Goal: Task Accomplishment & Management: Use online tool/utility

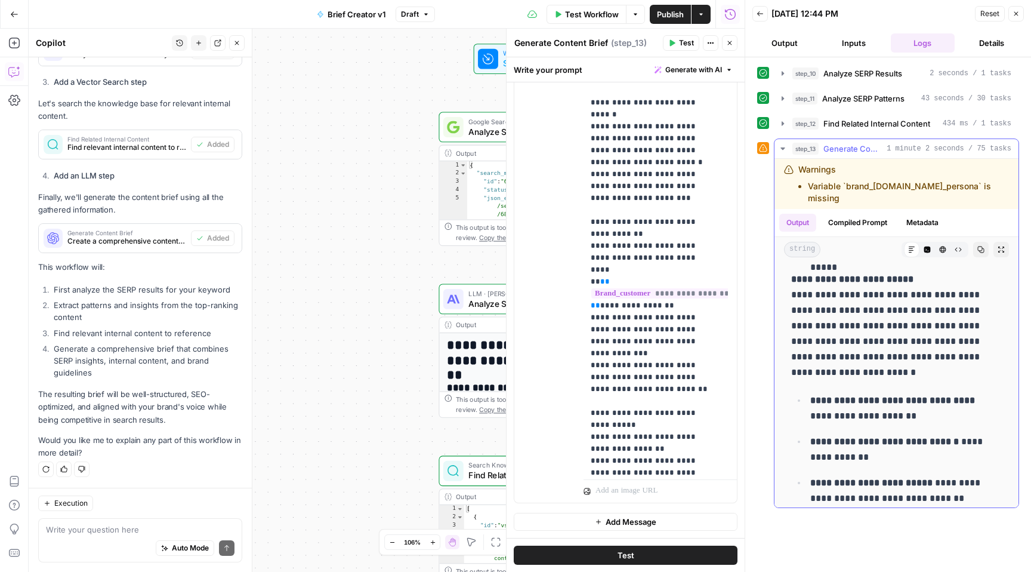
scroll to position [6817, 0]
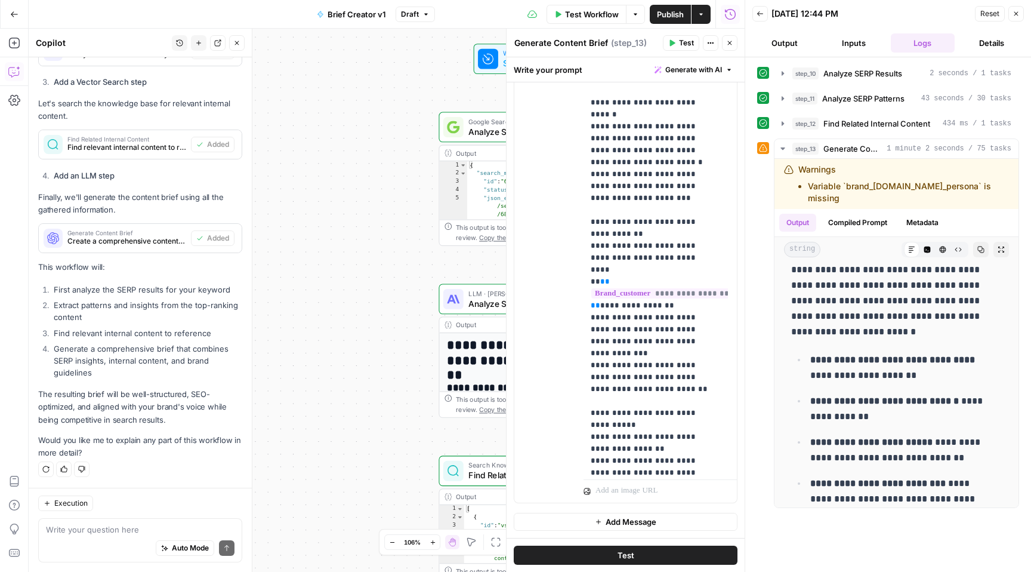
click at [989, 45] on button "Details" at bounding box center [992, 42] width 64 height 19
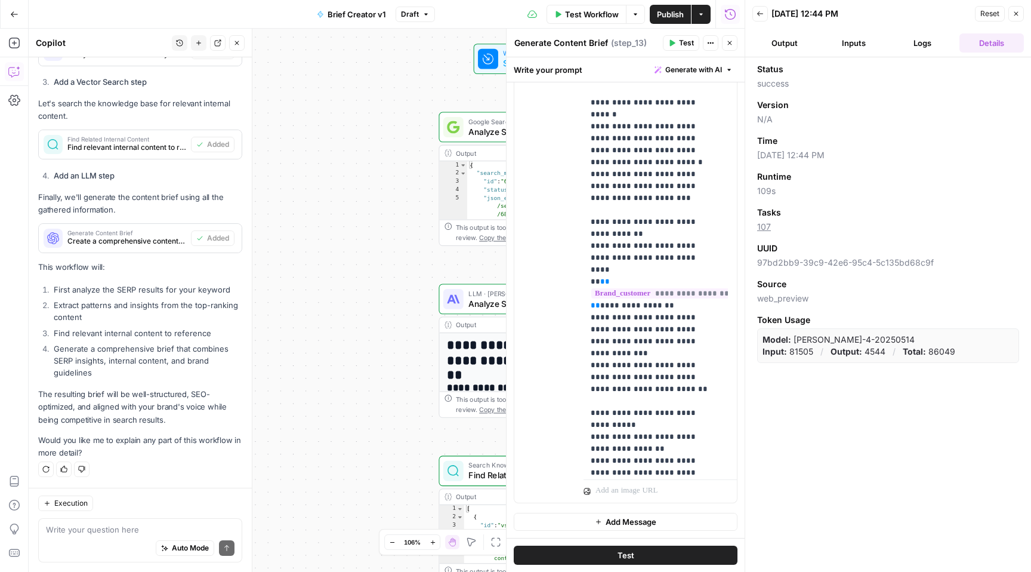
click at [927, 45] on button "Logs" at bounding box center [923, 42] width 64 height 19
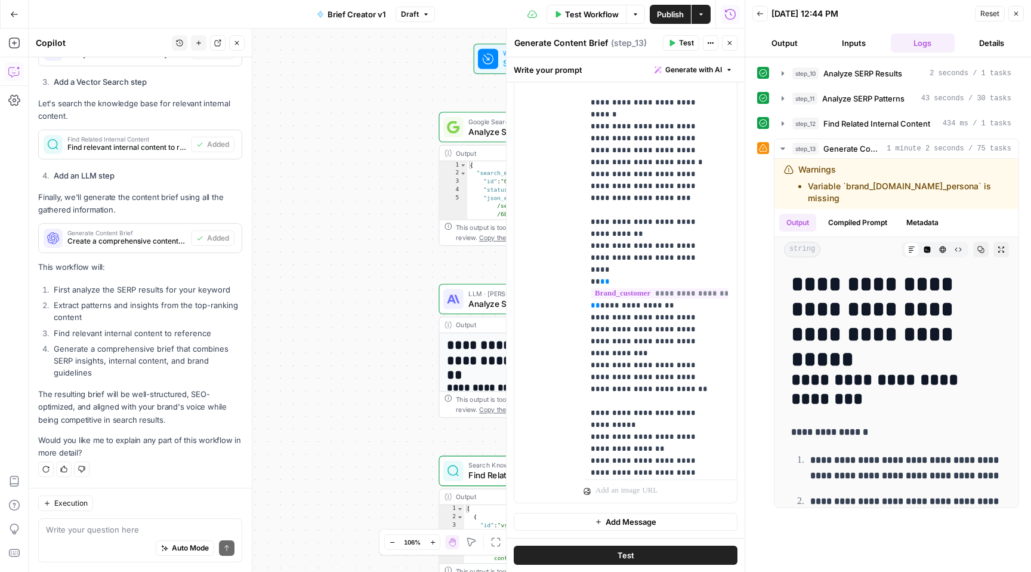
click at [862, 44] on button "Inputs" at bounding box center [854, 42] width 64 height 19
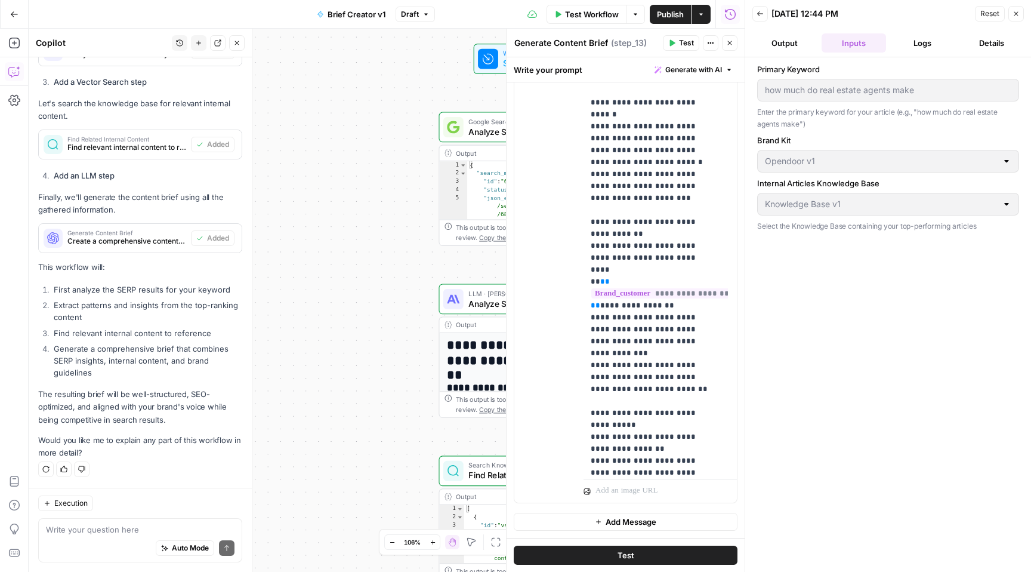
click at [931, 43] on button "Logs" at bounding box center [923, 42] width 64 height 19
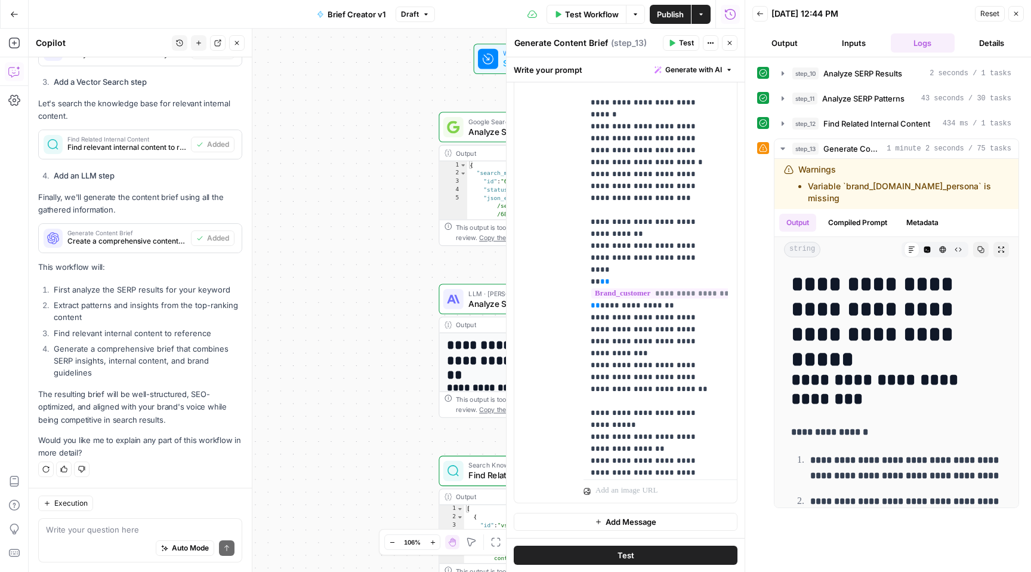
click at [854, 43] on button "Inputs" at bounding box center [854, 42] width 64 height 19
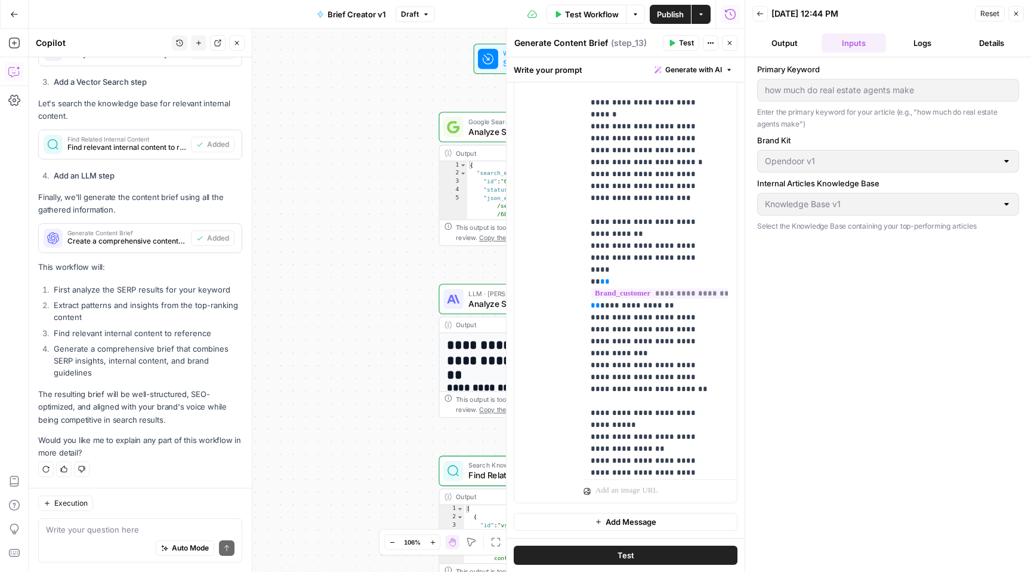
click at [779, 42] on button "Output" at bounding box center [784, 42] width 64 height 19
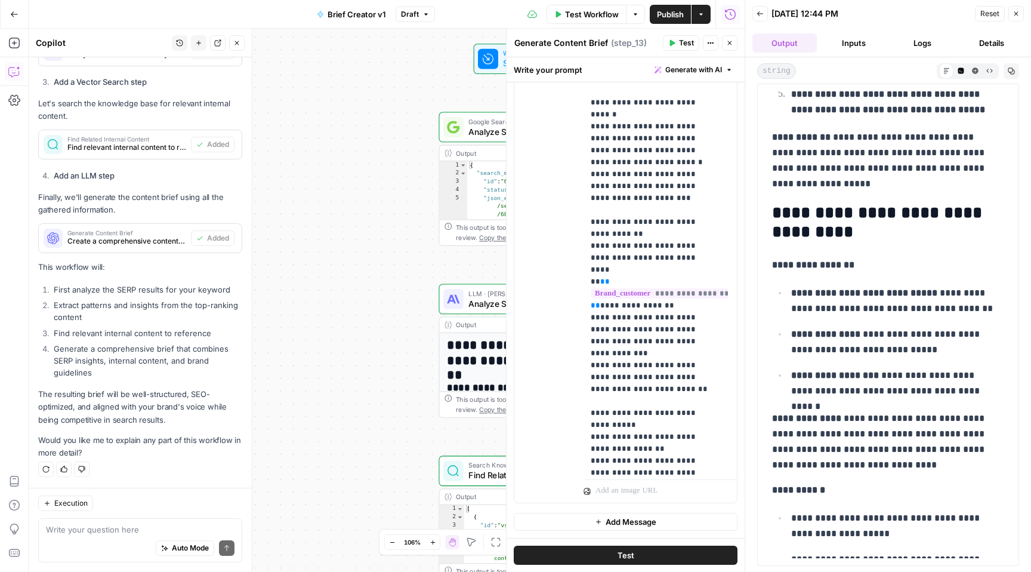
scroll to position [0, 0]
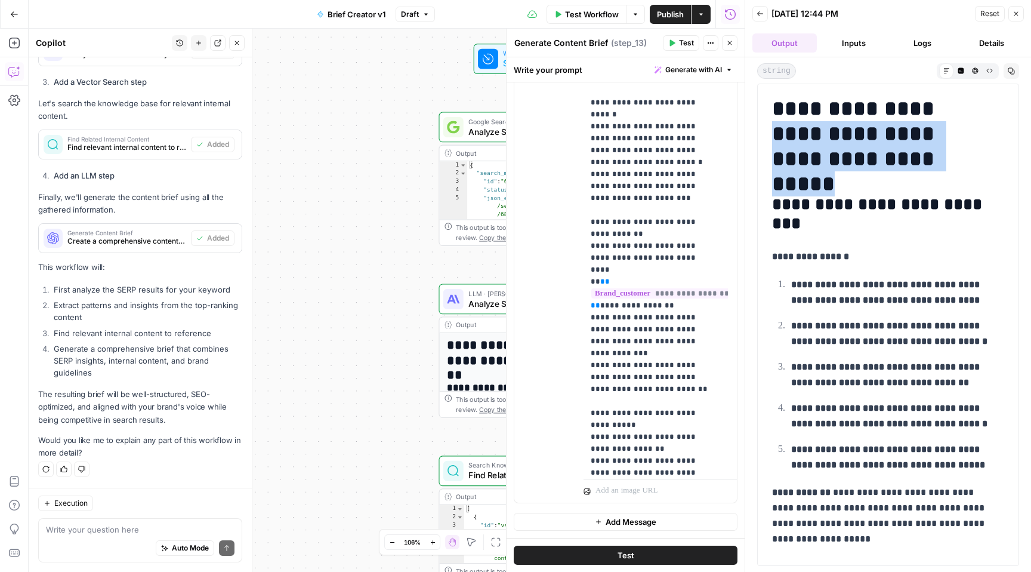
drag, startPoint x: 917, startPoint y: 106, endPoint x: 930, endPoint y: 153, distance: 49.5
click at [930, 153] on h1 "**********" at bounding box center [883, 133] width 223 height 75
copy h1 "**********"
click at [1014, 70] on icon "button" at bounding box center [1011, 70] width 7 height 7
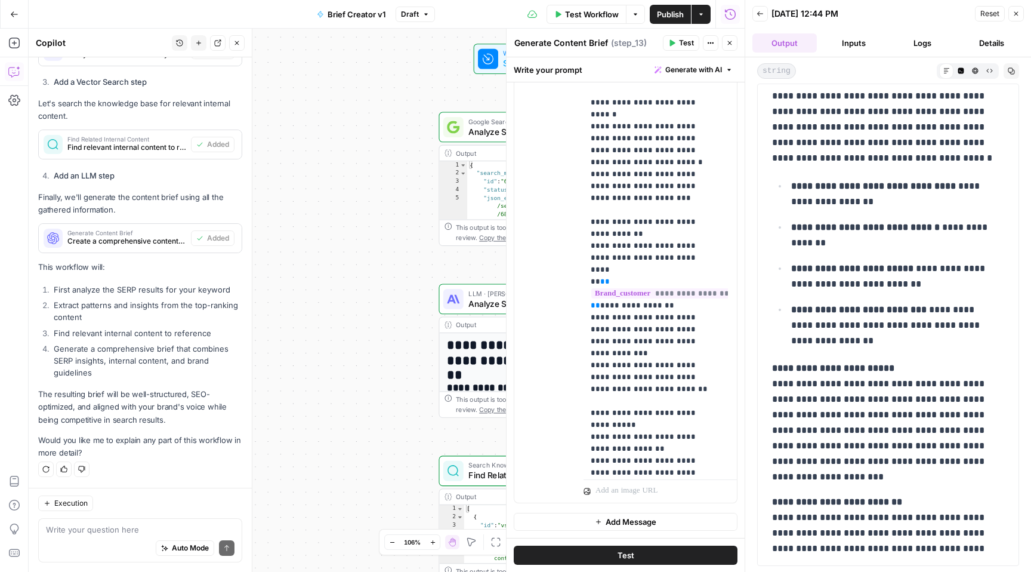
scroll to position [6379, 0]
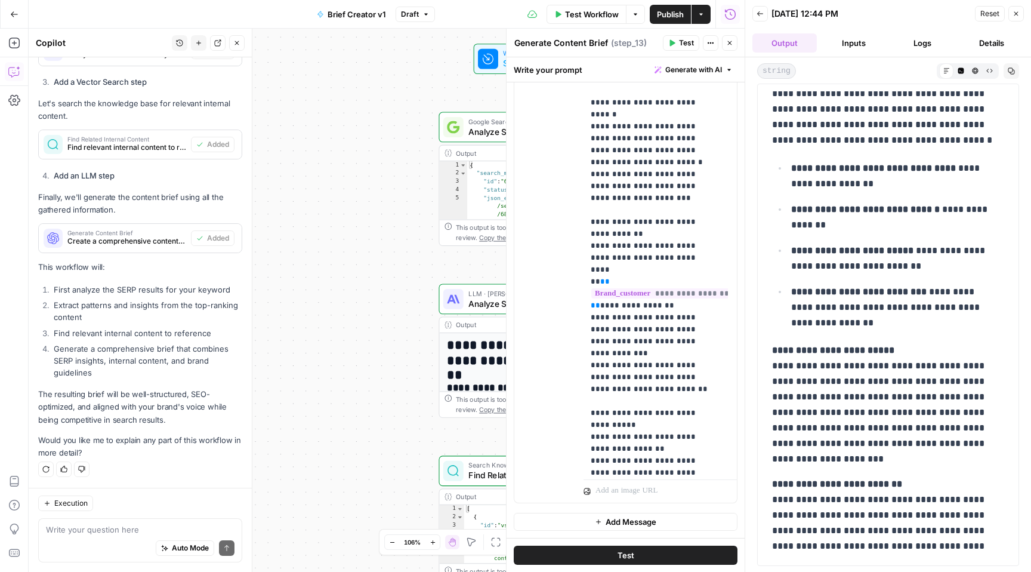
drag, startPoint x: 766, startPoint y: 102, endPoint x: 940, endPoint y: 562, distance: 492.0
click at [940, 563] on div "**********" at bounding box center [888, 325] width 262 height 482
copy div "**********"
click at [668, 14] on span "Publish" at bounding box center [670, 14] width 27 height 12
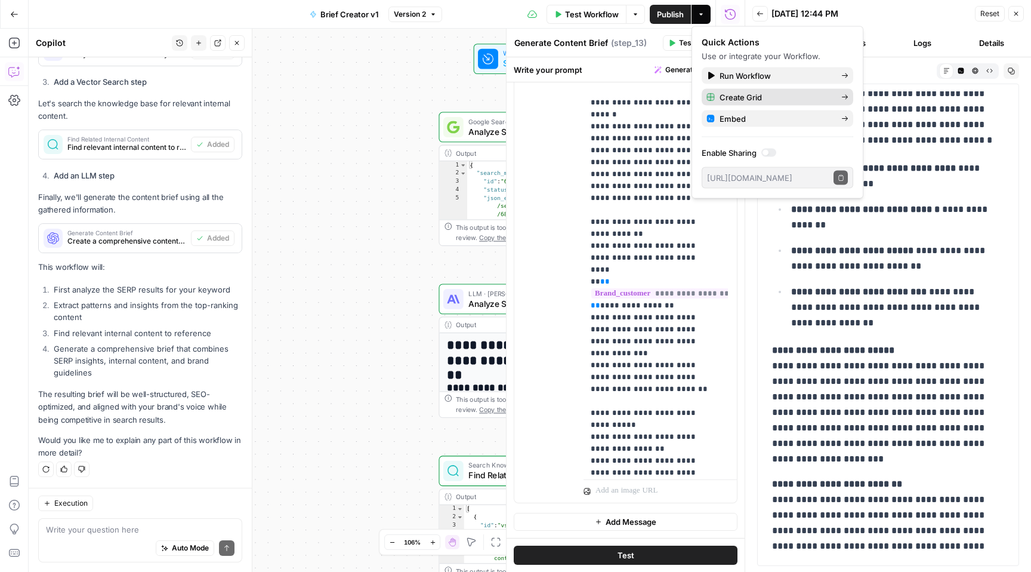
click at [782, 97] on span "Create Grid" at bounding box center [776, 97] width 112 height 12
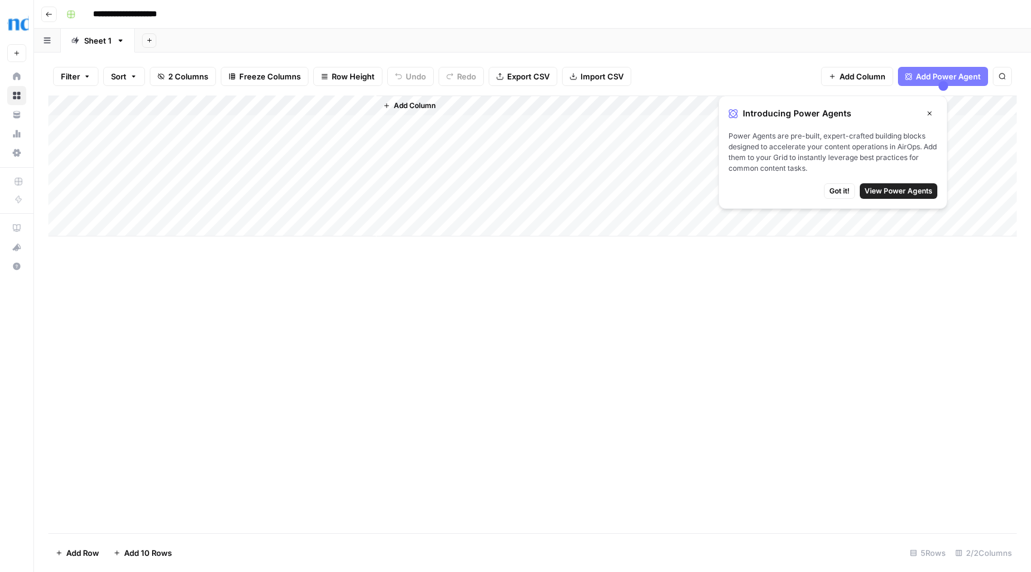
click at [893, 193] on span "View Power Agents" at bounding box center [899, 191] width 68 height 11
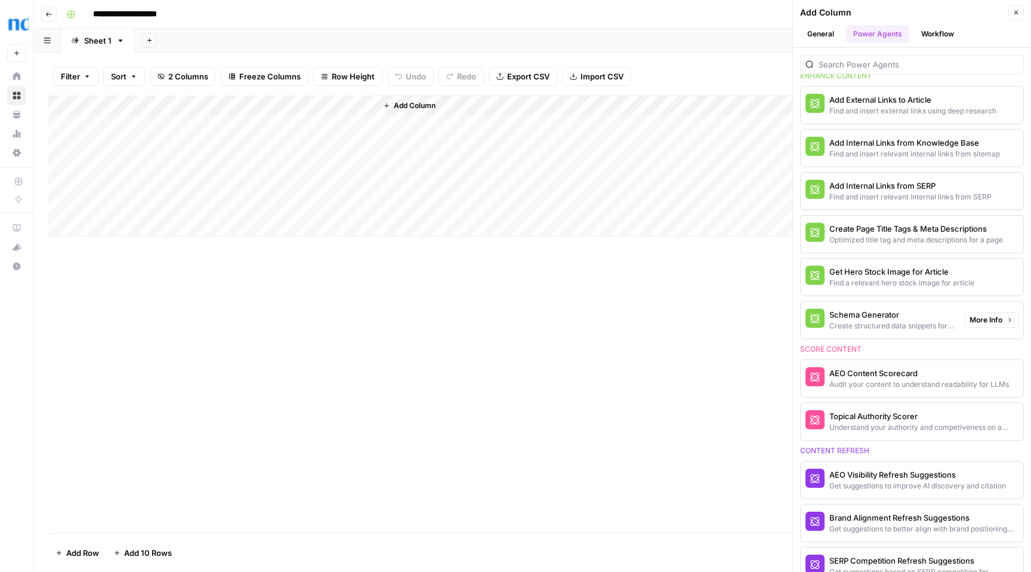
scroll to position [319, 0]
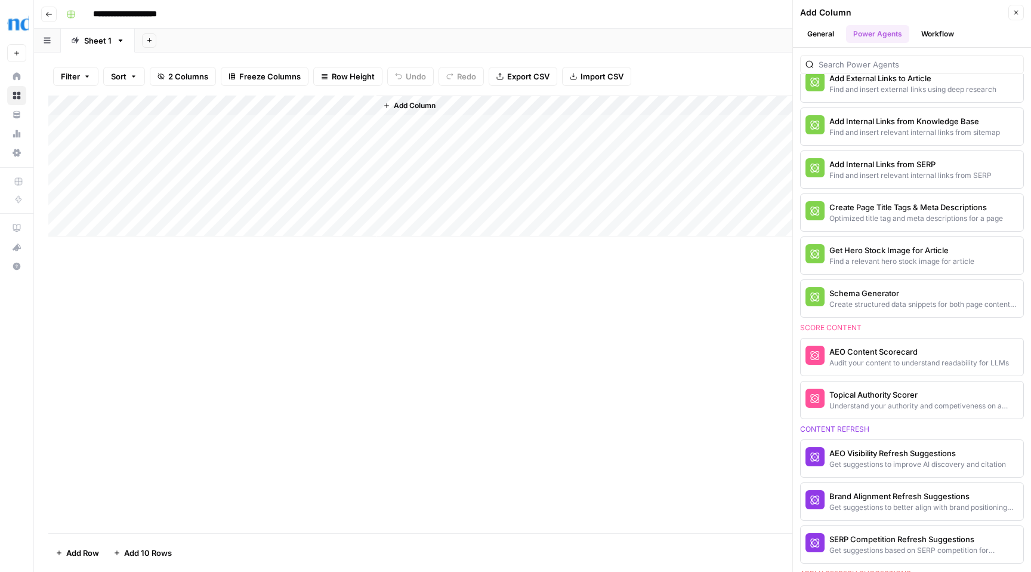
click at [145, 128] on div "Add Column" at bounding box center [532, 165] width 968 height 141
click at [295, 122] on div "Add Column" at bounding box center [532, 165] width 968 height 141
click at [368, 106] on div "Add Column" at bounding box center [532, 165] width 968 height 141
click at [390, 133] on span "All Rows" at bounding box center [408, 133] width 75 height 12
click at [415, 105] on span "Add Column" at bounding box center [415, 105] width 42 height 11
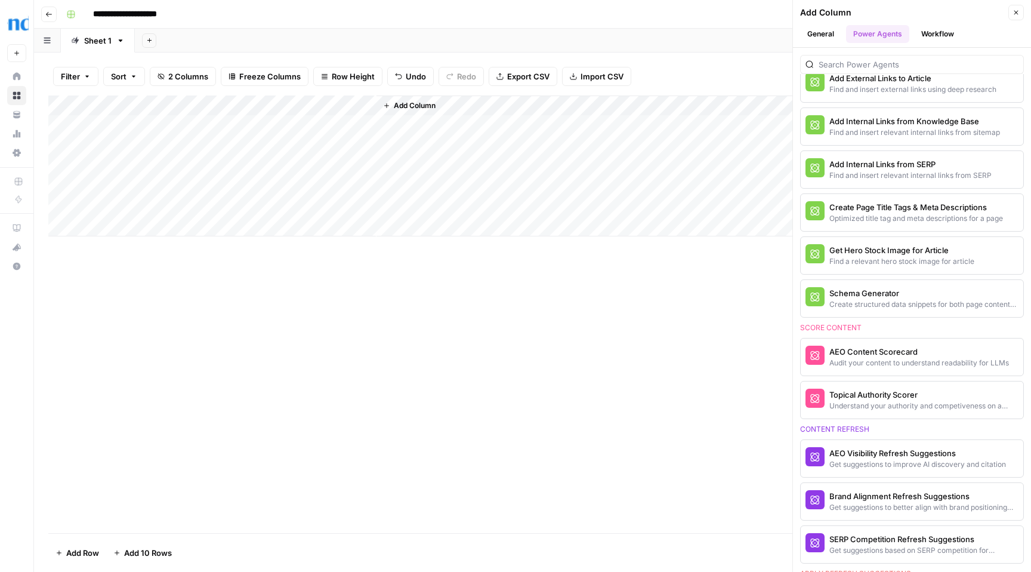
click at [414, 106] on span "Add Column" at bounding box center [415, 105] width 42 height 11
click at [179, 76] on span "2 Columns" at bounding box center [188, 76] width 40 height 12
click at [215, 47] on div "Add Sheet" at bounding box center [583, 41] width 896 height 24
click at [118, 79] on span "Sort" at bounding box center [119, 76] width 16 height 12
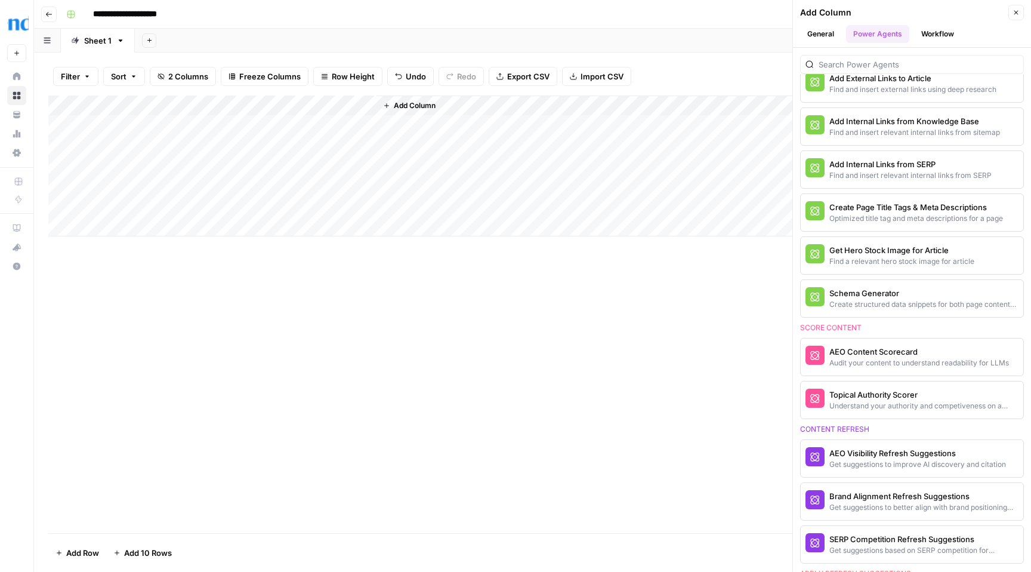
click at [79, 78] on span "Filter" at bounding box center [70, 76] width 19 height 12
click at [134, 226] on div "Add Column" at bounding box center [532, 165] width 968 height 141
click at [132, 246] on div "Add Column" at bounding box center [532, 175] width 968 height 161
click at [316, 298] on div "Add Column" at bounding box center [532, 313] width 968 height 437
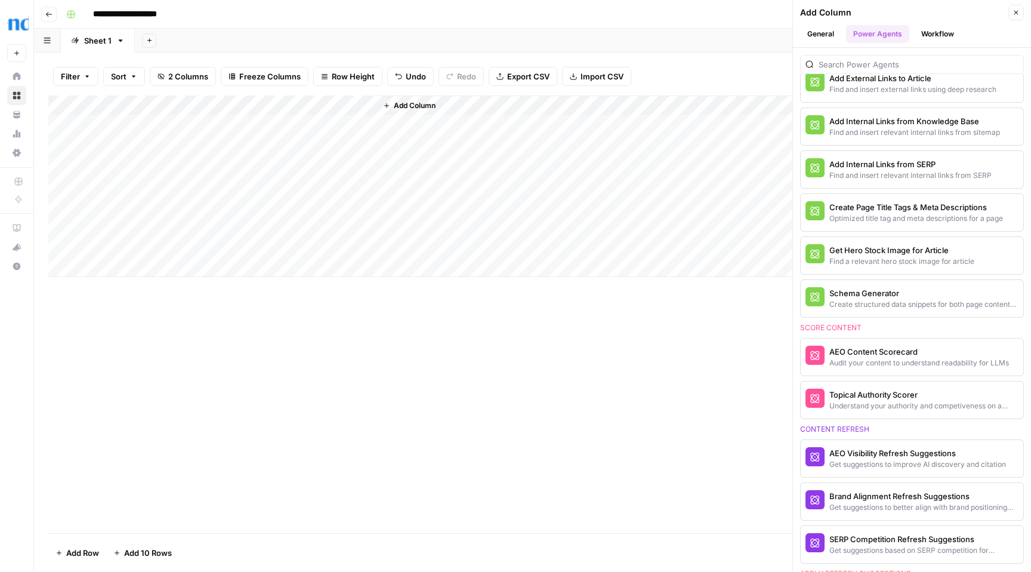
click at [295, 125] on div "Add Column" at bounding box center [532, 185] width 968 height 181
click at [349, 125] on div "Add Column" at bounding box center [532, 185] width 968 height 181
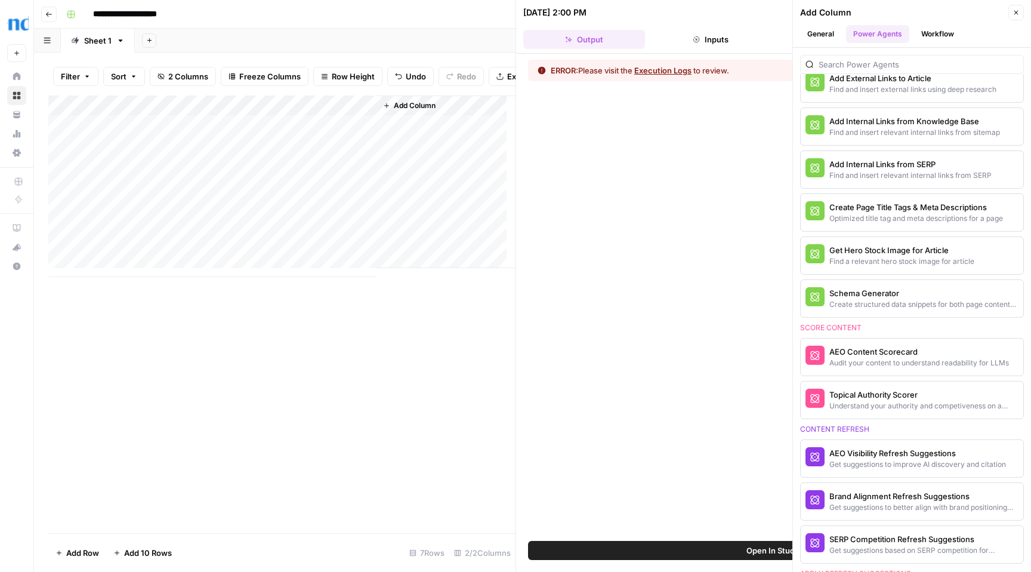
click at [665, 69] on button "Execution Logs" at bounding box center [662, 70] width 57 height 12
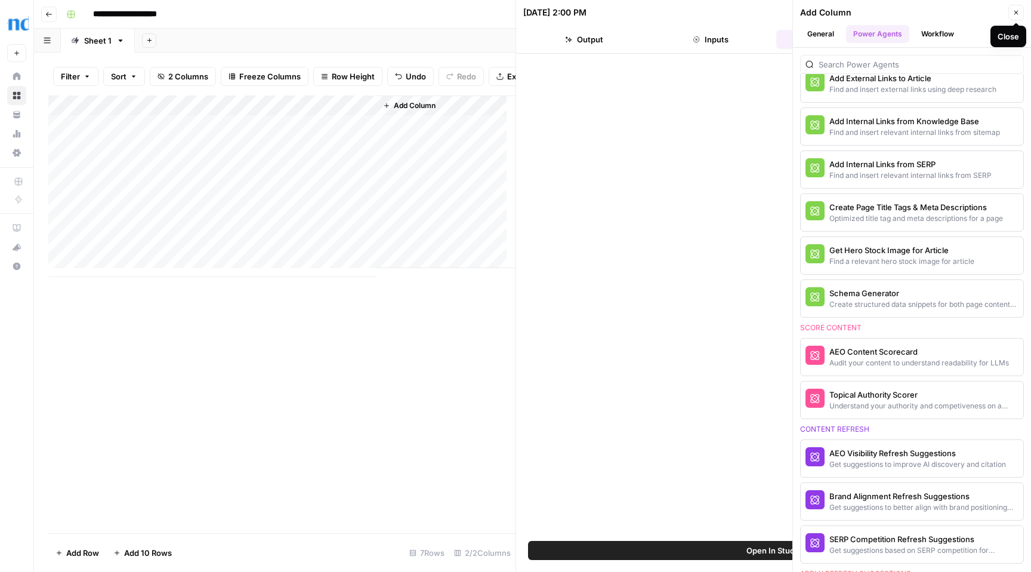
click at [1016, 11] on icon "button" at bounding box center [1016, 12] width 7 height 7
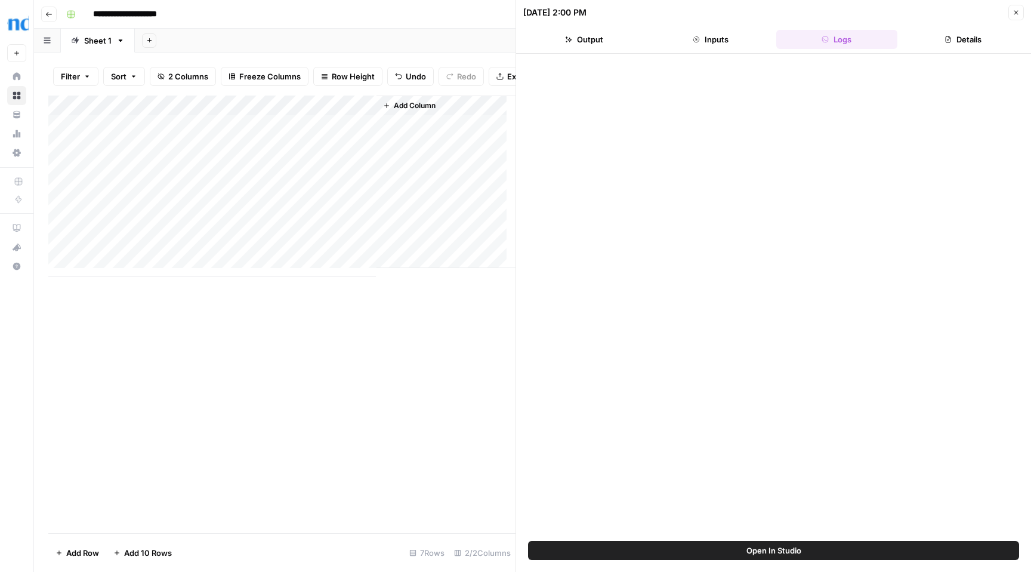
click at [294, 135] on div "Add Column" at bounding box center [281, 185] width 467 height 181
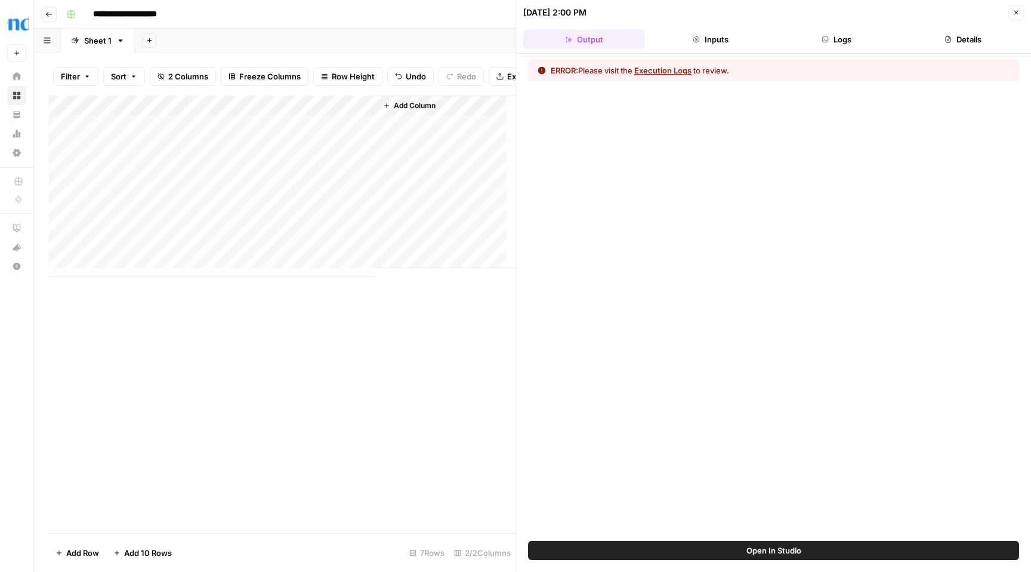
click at [679, 68] on button "Execution Logs" at bounding box center [662, 70] width 57 height 12
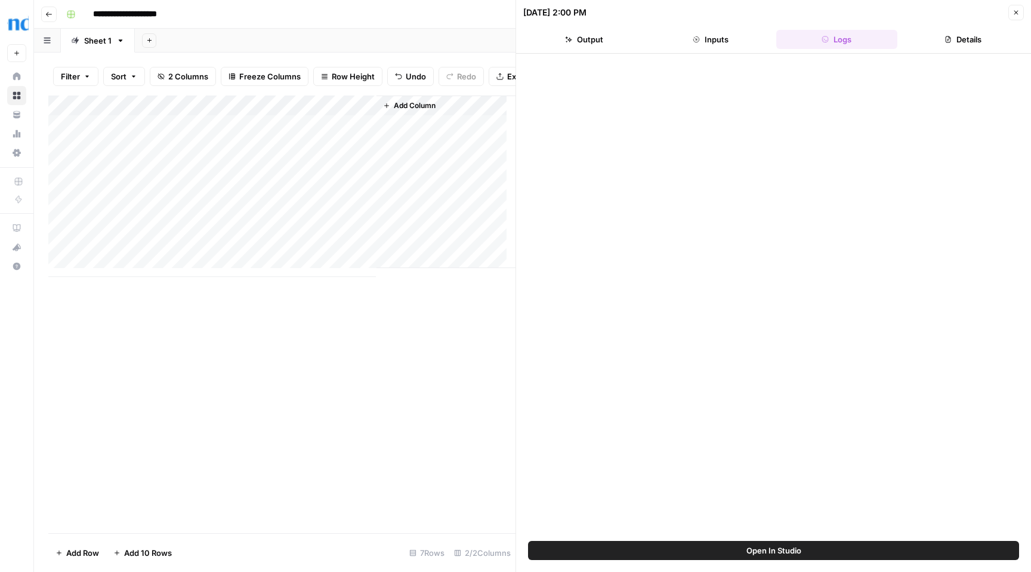
click at [722, 38] on button "Inputs" at bounding box center [711, 39] width 122 height 19
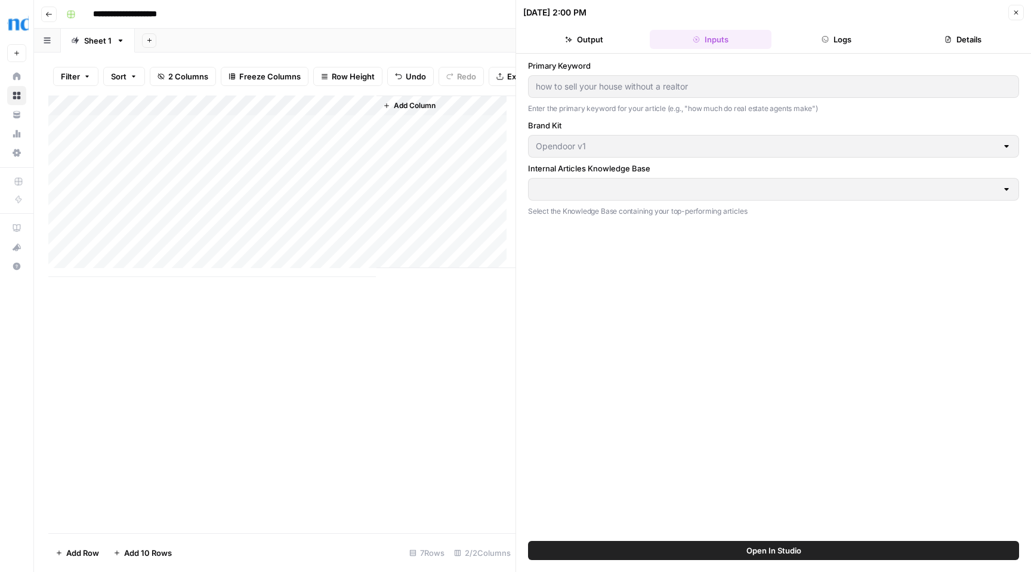
click at [1005, 189] on div at bounding box center [1007, 189] width 10 height 12
click at [1006, 189] on div at bounding box center [1007, 189] width 10 height 12
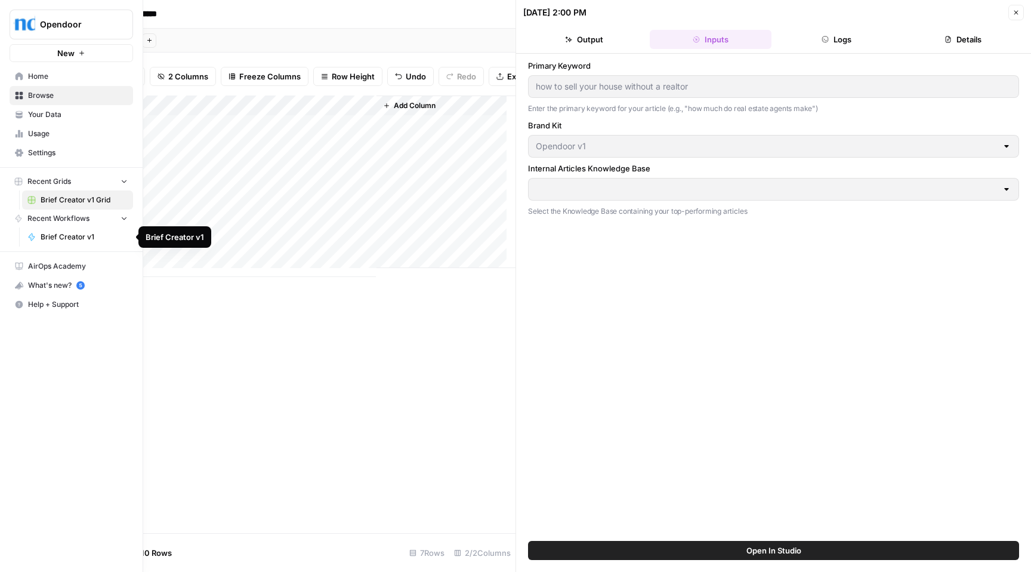
click at [60, 235] on span "Brief Creator v1" at bounding box center [84, 237] width 87 height 11
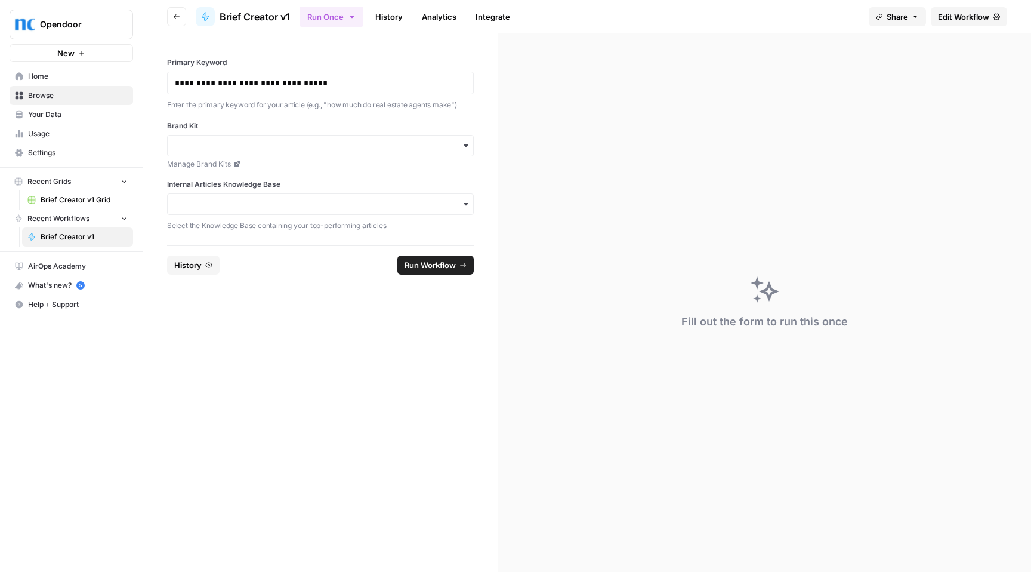
click at [57, 80] on span "Home" at bounding box center [78, 76] width 100 height 11
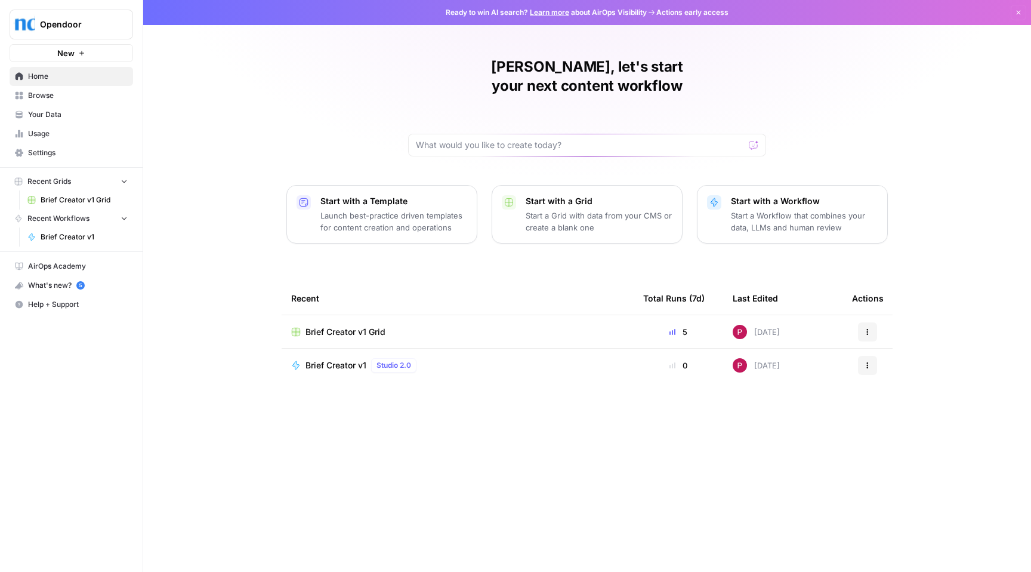
click at [334, 359] on span "Brief Creator v1" at bounding box center [336, 365] width 61 height 12
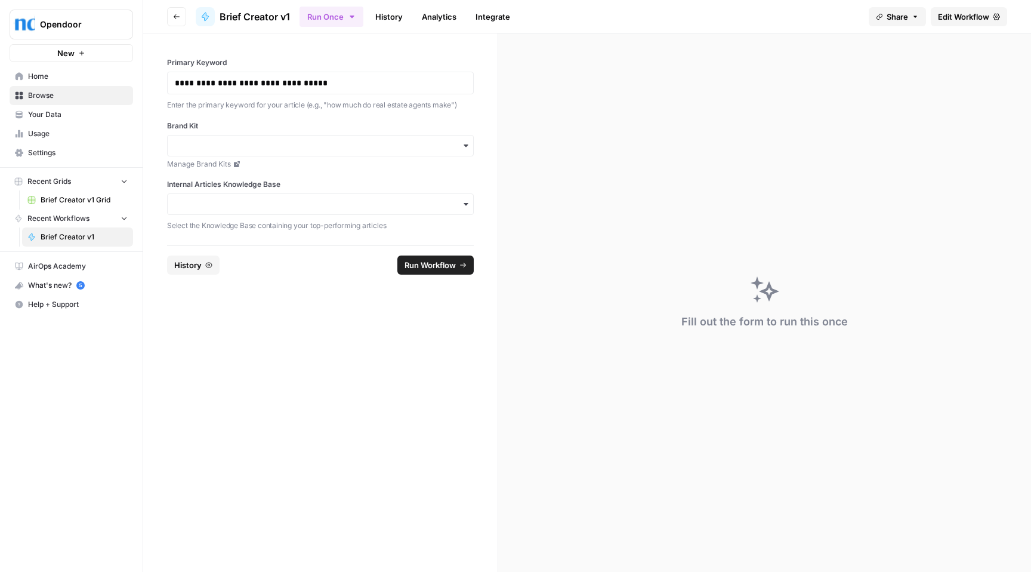
click at [257, 16] on span "Brief Creator v1" at bounding box center [255, 17] width 70 height 14
click at [400, 17] on link "History" at bounding box center [389, 16] width 42 height 19
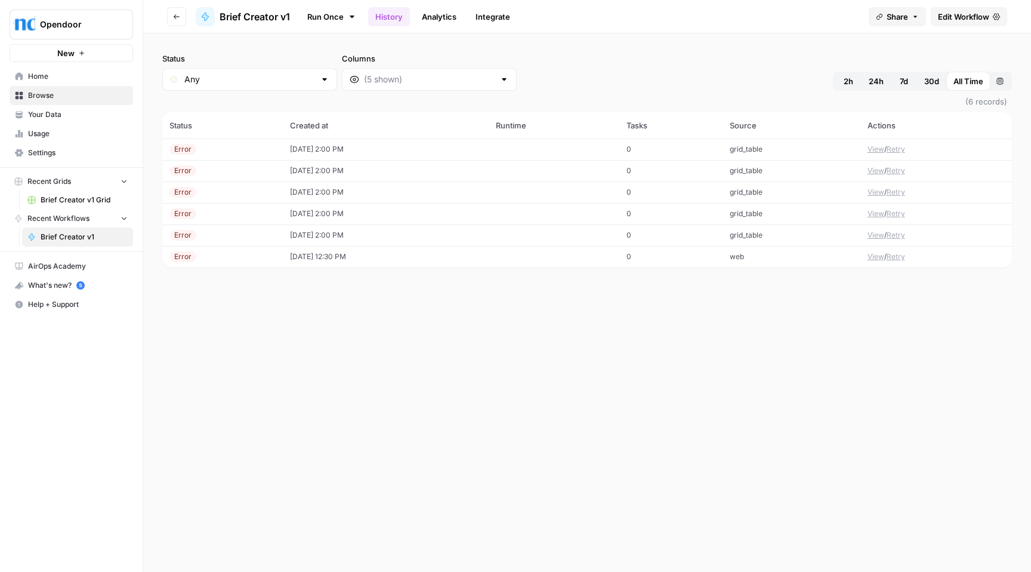
click at [54, 233] on span "Brief Creator v1" at bounding box center [84, 237] width 87 height 11
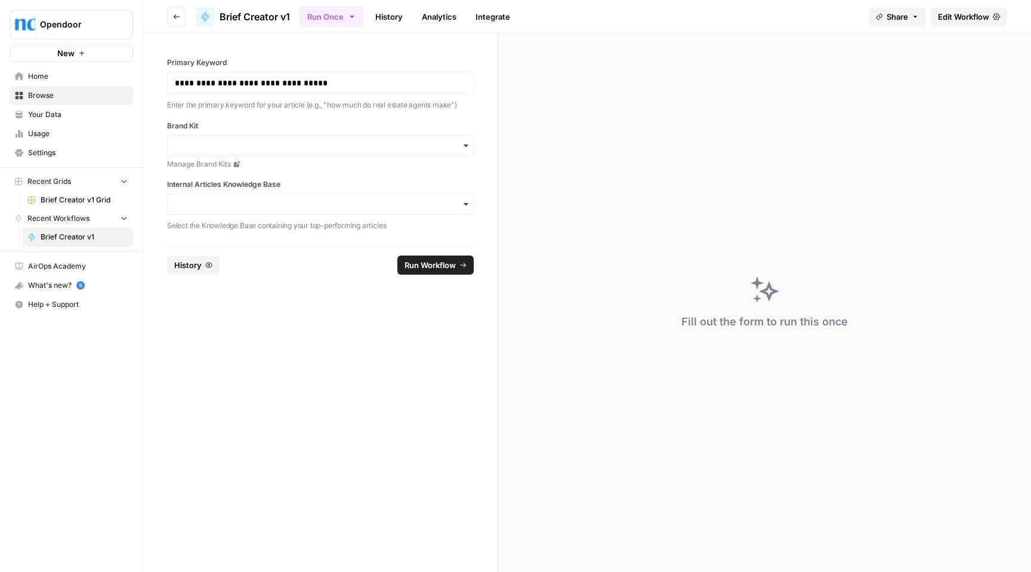
click at [193, 264] on span "History" at bounding box center [187, 265] width 27 height 12
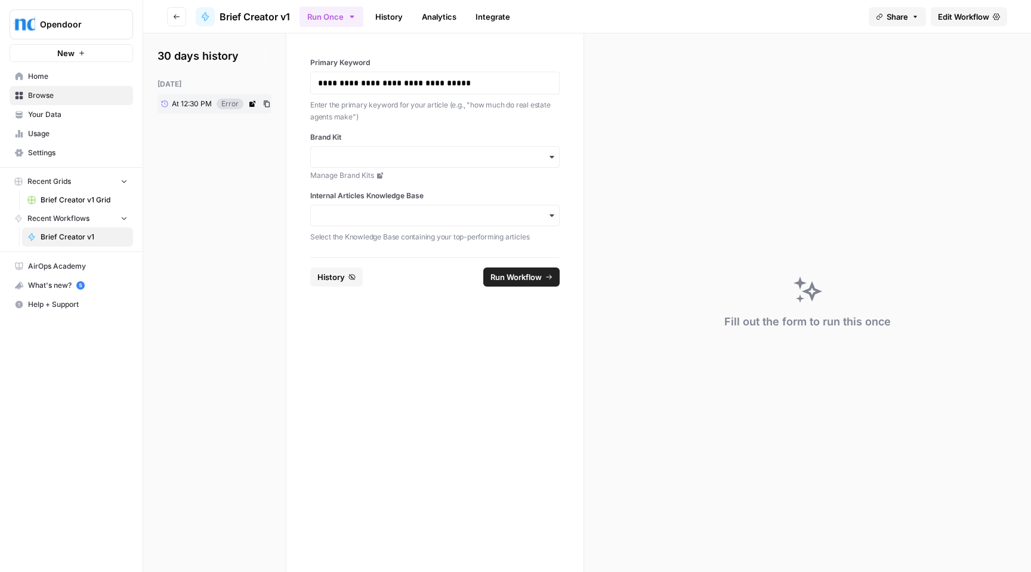
click at [203, 106] on span "At 12:30 PM" at bounding box center [192, 103] width 40 height 11
click at [390, 14] on link "History" at bounding box center [389, 16] width 42 height 19
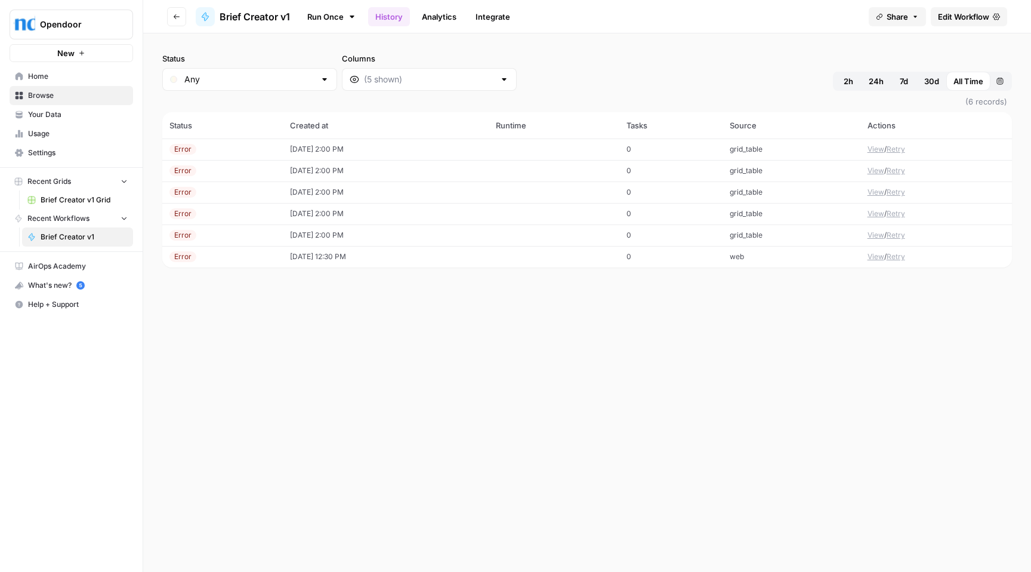
click at [436, 18] on link "Analytics" at bounding box center [439, 16] width 49 height 19
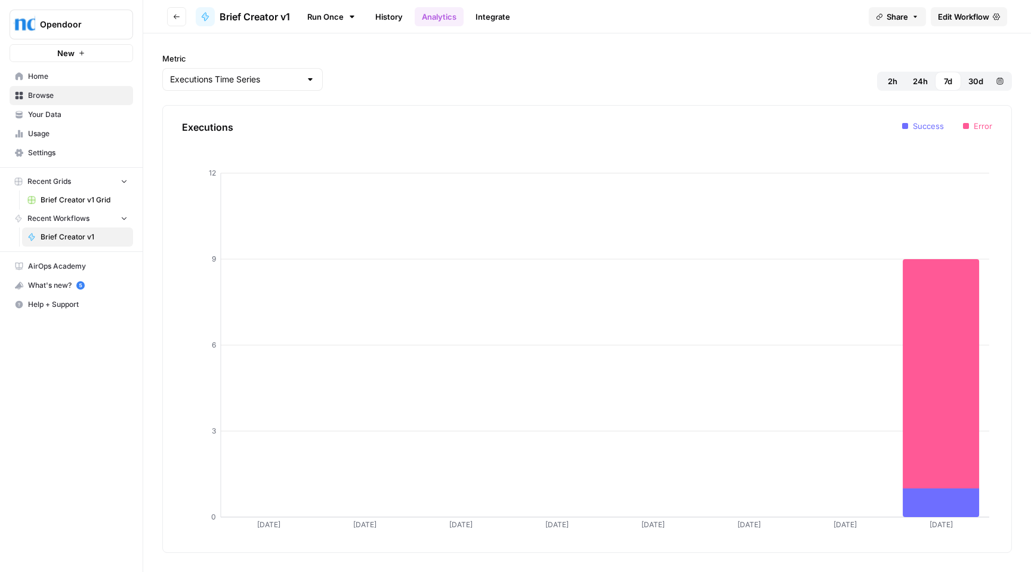
click at [496, 18] on link "Integrate" at bounding box center [492, 16] width 49 height 19
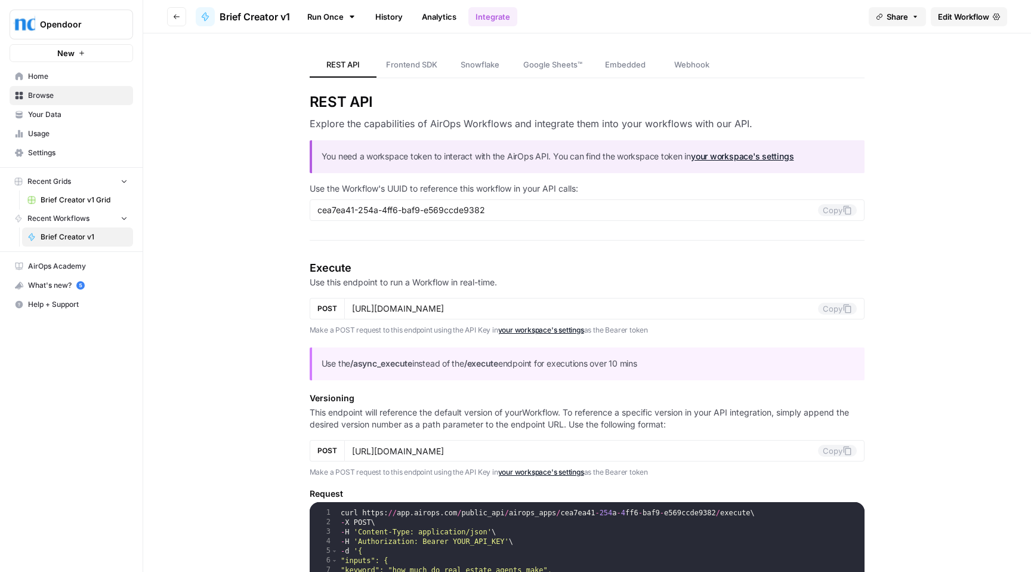
click at [439, 17] on link "Analytics" at bounding box center [439, 16] width 49 height 19
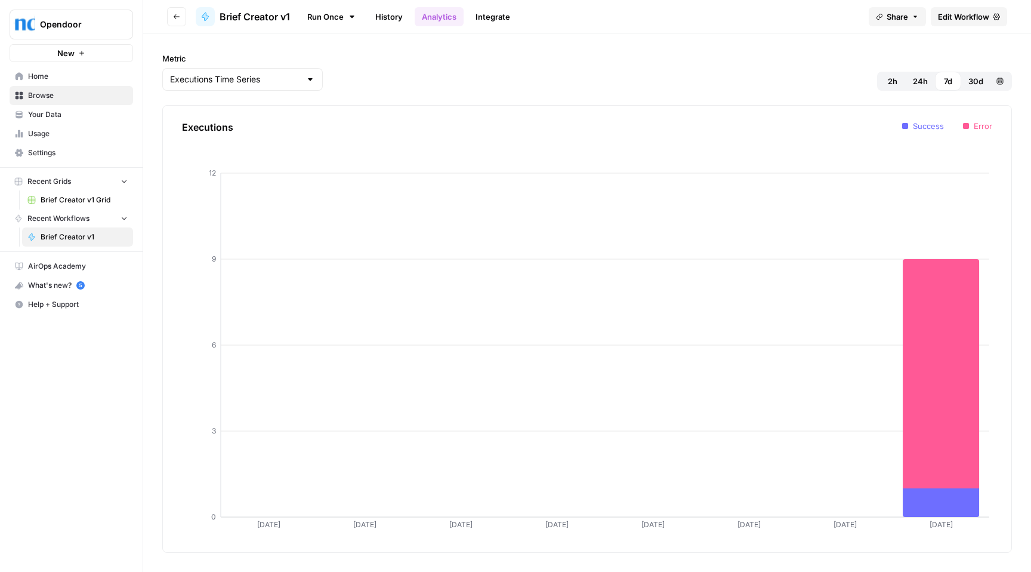
click at [85, 221] on span "Recent Workflows" at bounding box center [58, 218] width 62 height 11
click at [83, 198] on span "Brief Creator v1 Grid" at bounding box center [84, 200] width 87 height 11
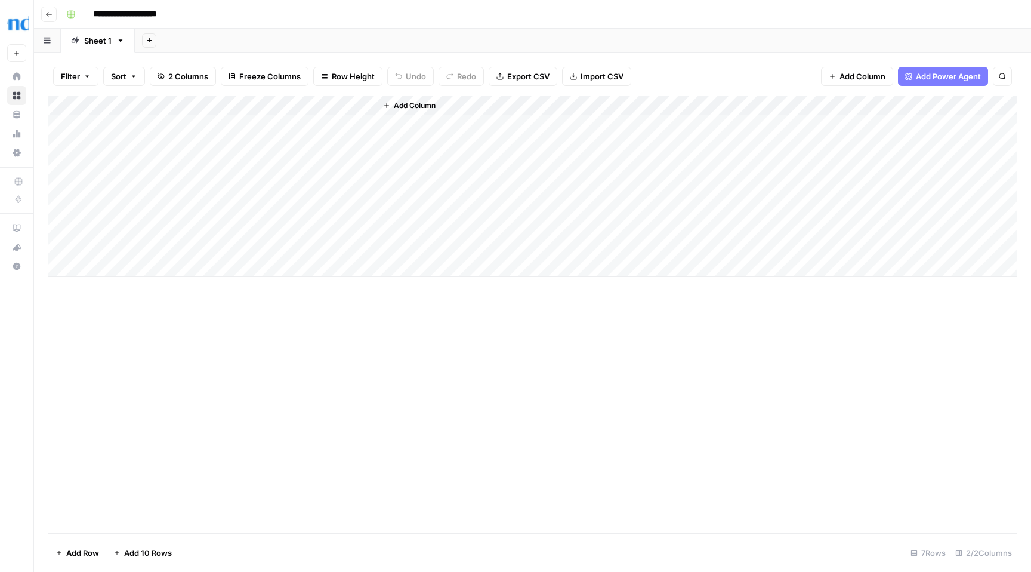
click at [51, 12] on icon "button" at bounding box center [48, 14] width 7 height 7
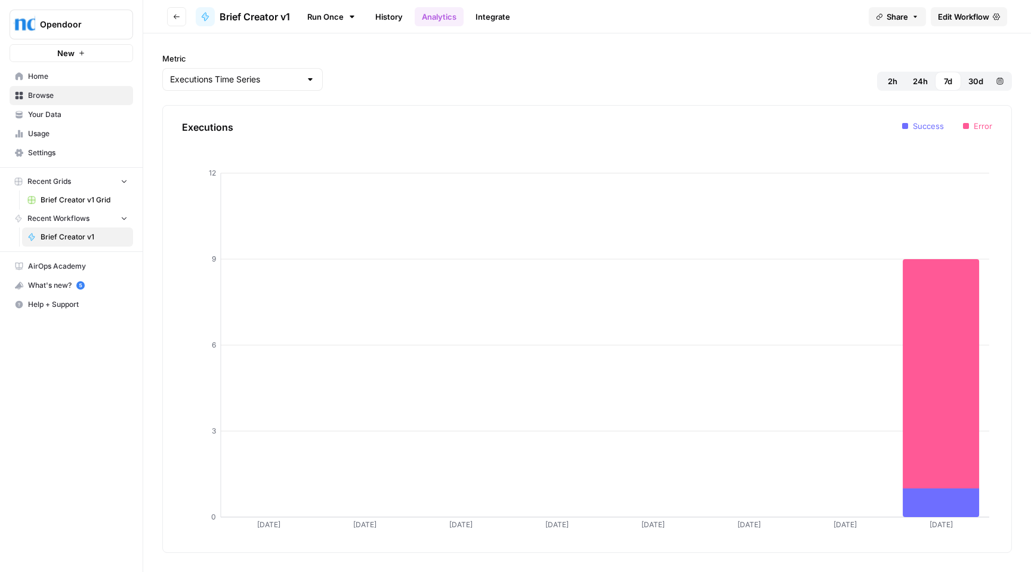
click at [62, 235] on span "Brief Creator v1" at bounding box center [84, 237] width 87 height 11
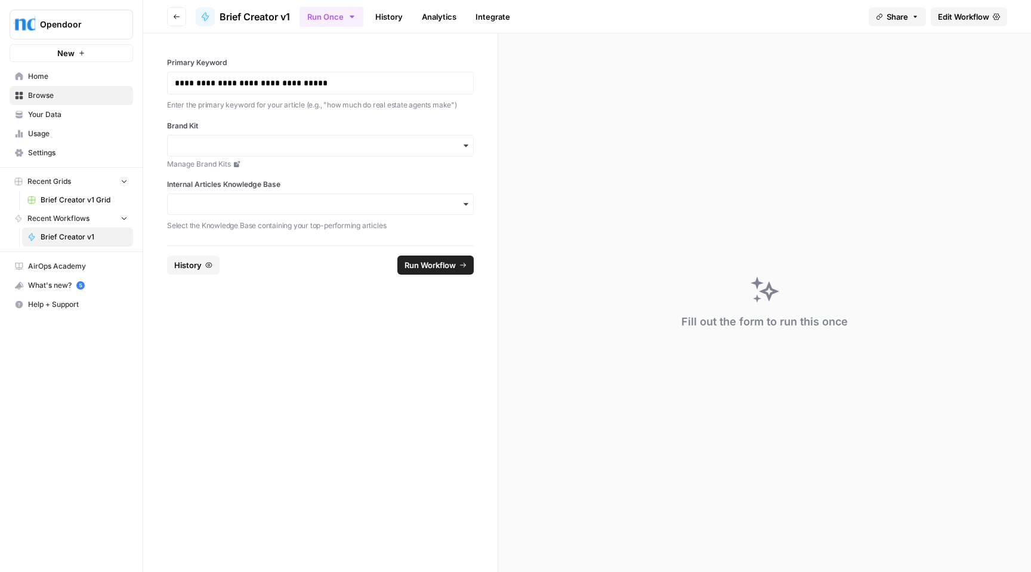
click at [51, 300] on span "Help + Support" at bounding box center [78, 304] width 100 height 11
click at [174, 327] on span "Chat & Support" at bounding box center [199, 328] width 80 height 11
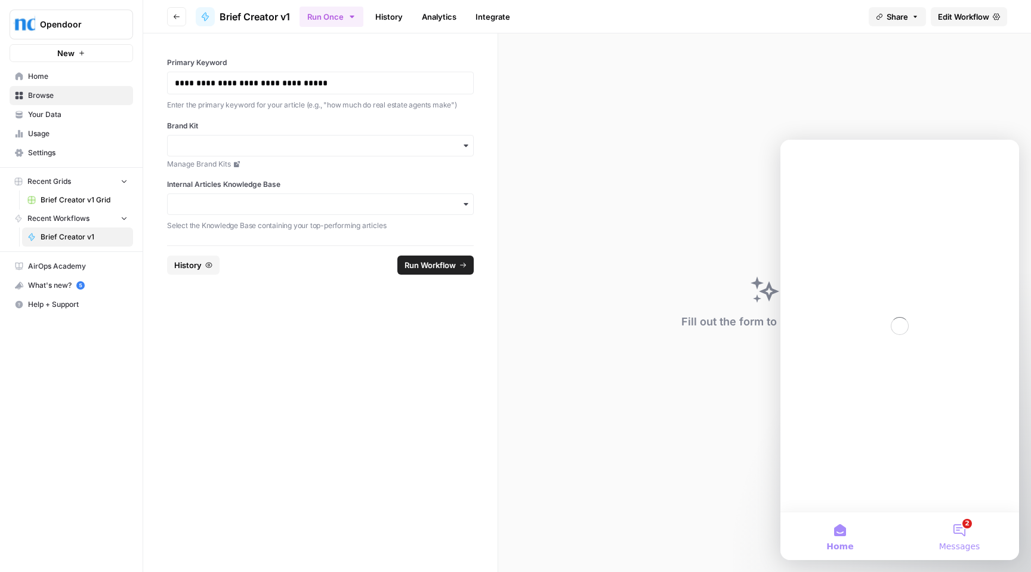
click at [960, 533] on button "2 Messages" at bounding box center [959, 536] width 119 height 48
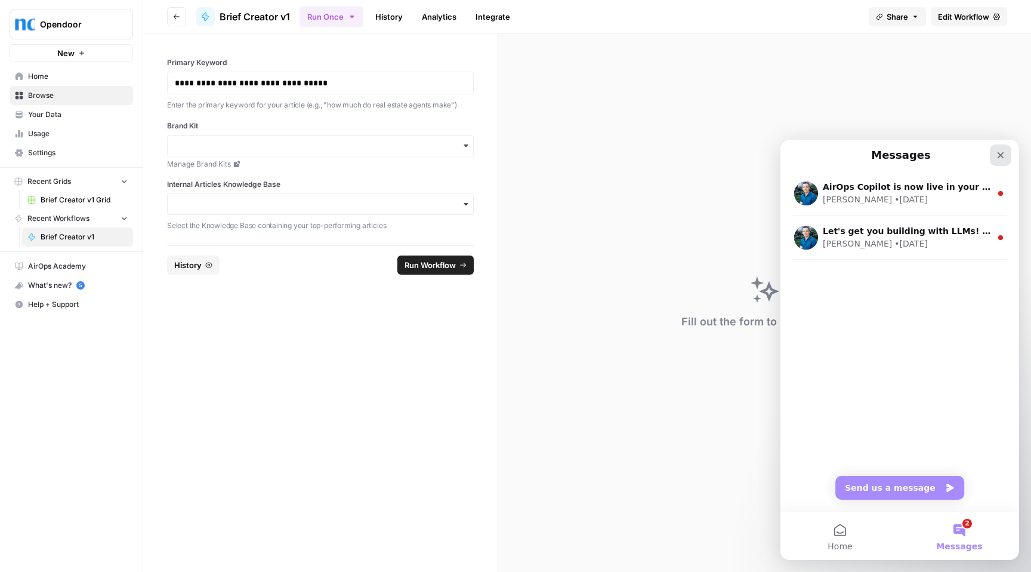
click at [999, 159] on icon "Close" at bounding box center [1001, 155] width 10 height 10
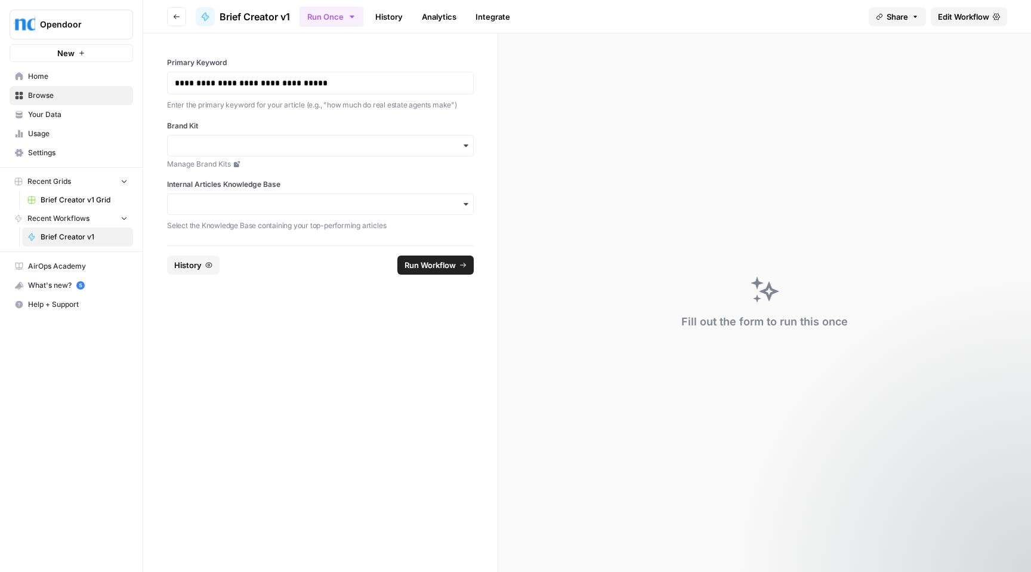
click at [88, 235] on span "Brief Creator v1" at bounding box center [84, 237] width 87 height 11
click at [52, 76] on span "Home" at bounding box center [78, 76] width 100 height 11
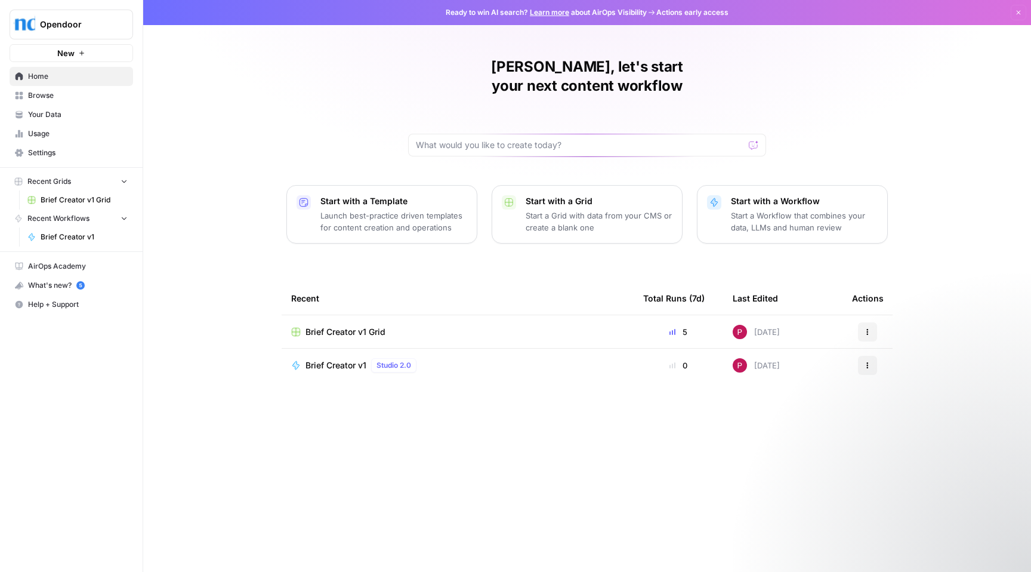
click at [520, 326] on div "Brief Creator v1 Grid" at bounding box center [457, 332] width 333 height 12
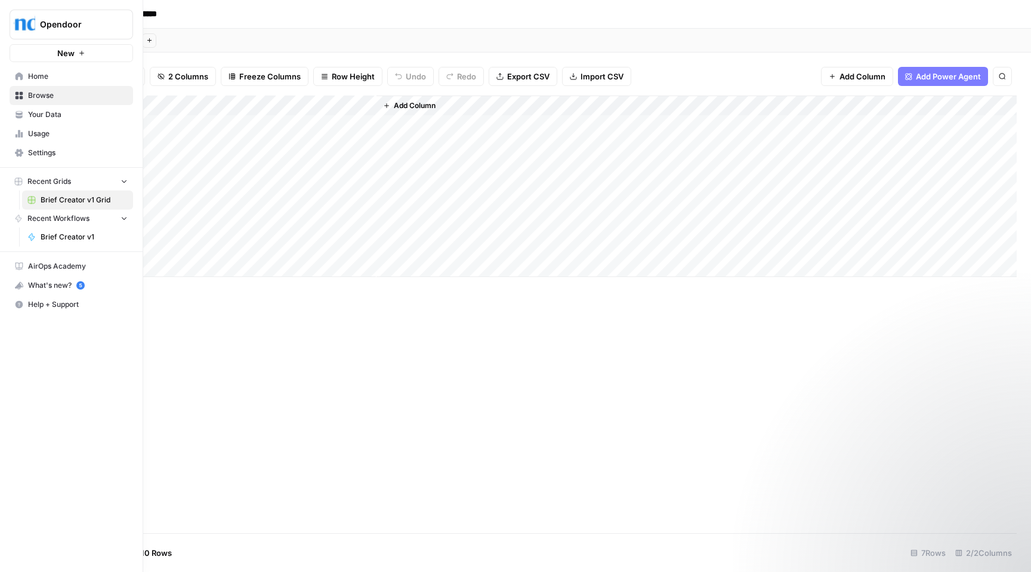
click at [64, 95] on span "Browse" at bounding box center [78, 95] width 100 height 11
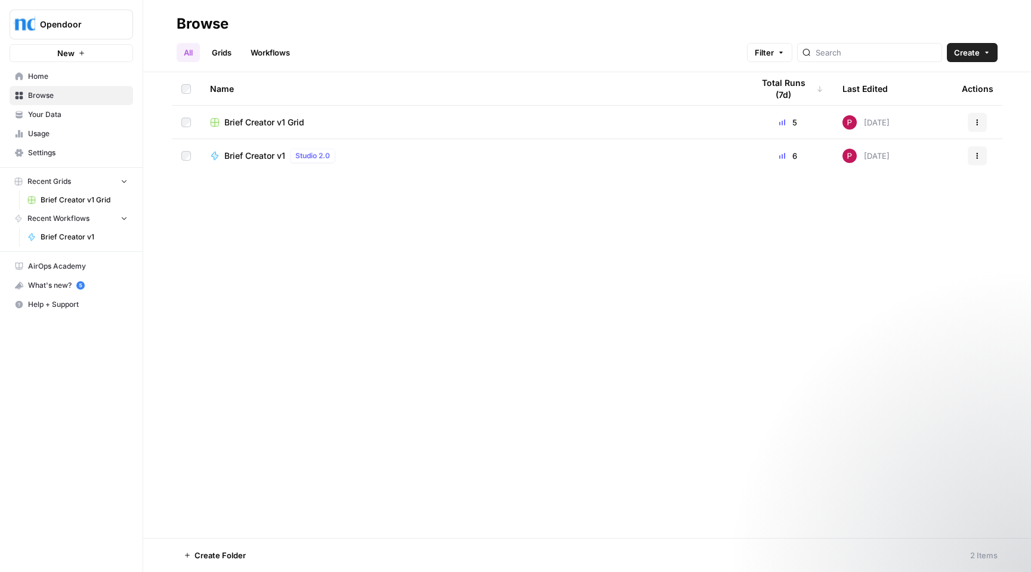
click at [266, 154] on span "Brief Creator v1" at bounding box center [254, 156] width 61 height 12
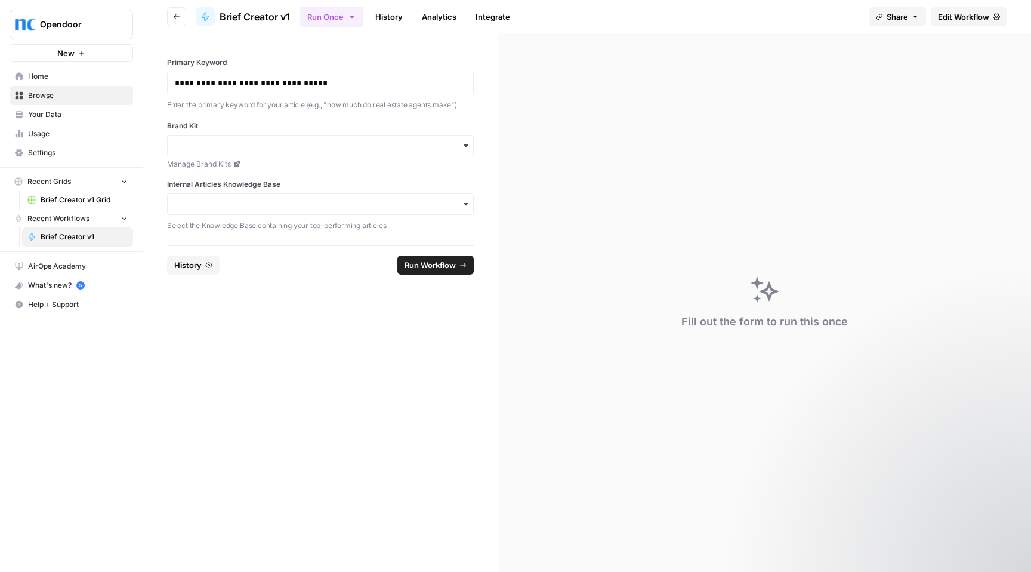
click at [957, 17] on span "Edit Workflow" at bounding box center [963, 17] width 51 height 12
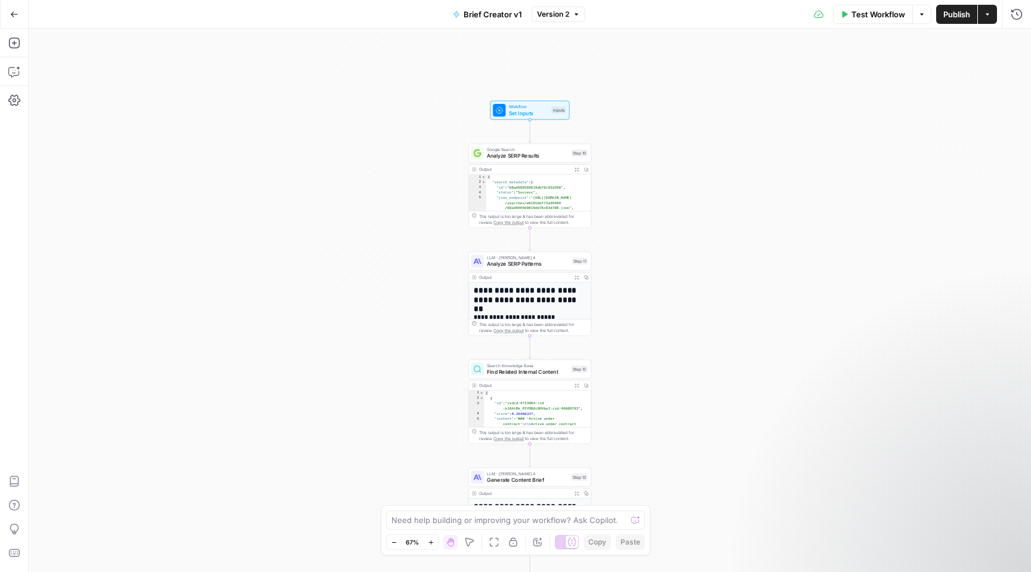
click at [542, 109] on span "Set Inputs" at bounding box center [528, 113] width 39 height 8
click at [958, 13] on span "Publish" at bounding box center [956, 14] width 27 height 12
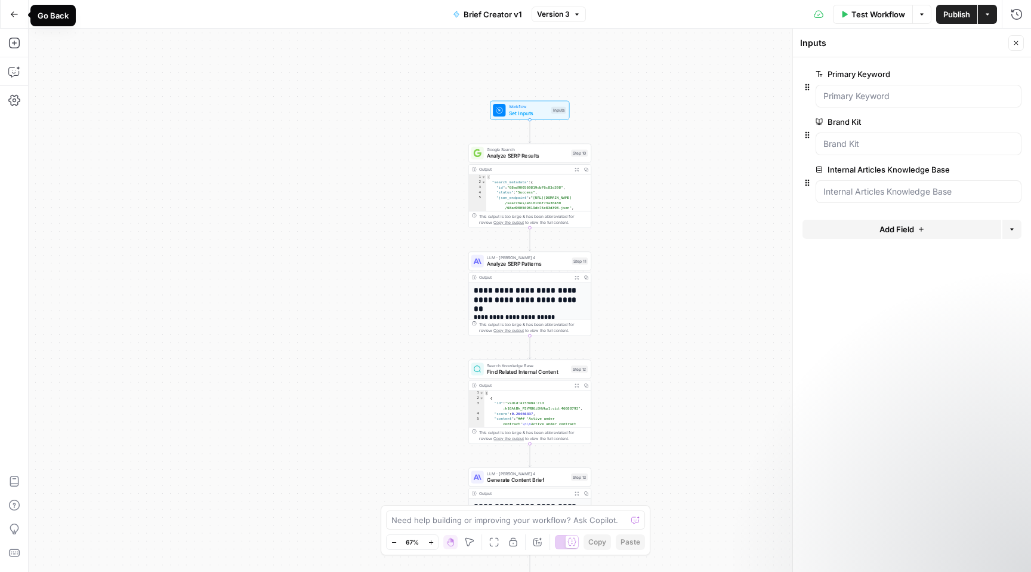
click at [13, 16] on icon "button" at bounding box center [14, 14] width 8 height 8
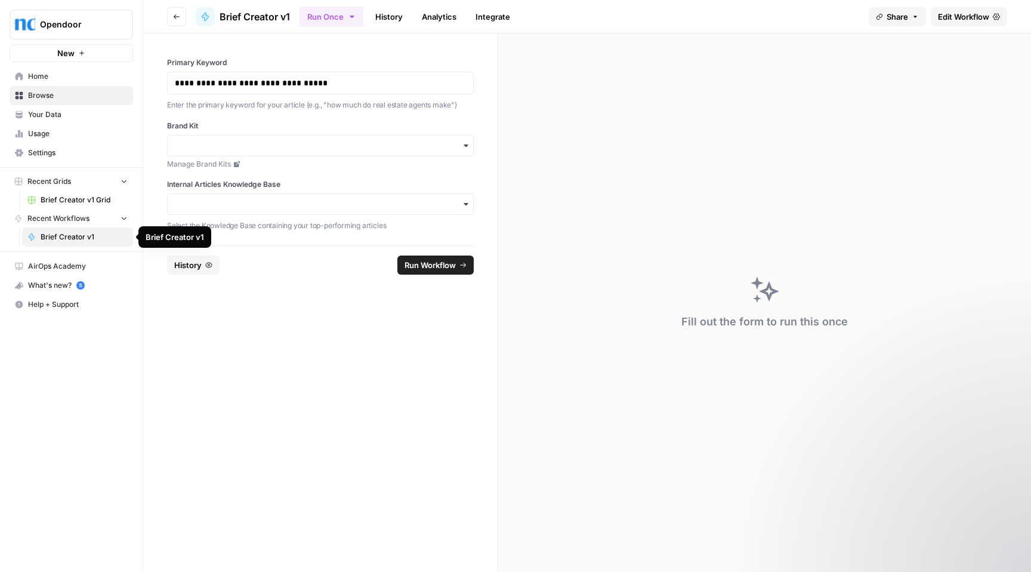
click at [55, 235] on span "Brief Creator v1" at bounding box center [84, 237] width 87 height 11
click at [254, 82] on p "**********" at bounding box center [320, 83] width 291 height 12
drag, startPoint x: 368, startPoint y: 82, endPoint x: 146, endPoint y: 76, distance: 221.5
click at [146, 76] on div "**********" at bounding box center [320, 139] width 354 height 212
click at [222, 136] on div "button" at bounding box center [320, 145] width 307 height 21
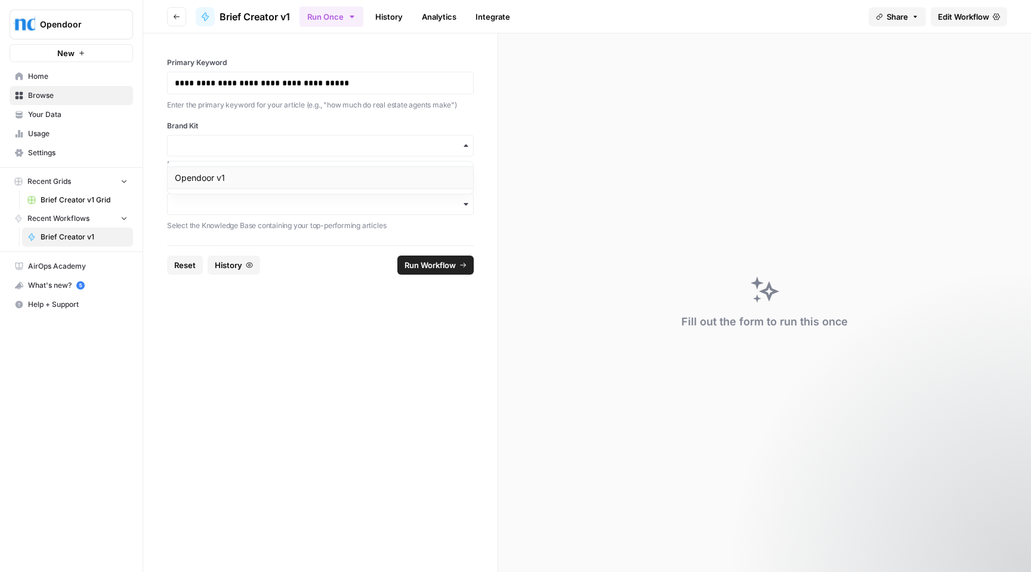
click at [207, 179] on div "Opendoor v1" at bounding box center [321, 177] width 306 height 23
click at [212, 214] on div "Internal Articles Knowledge Base Select the Knowledge Base containing your top-…" at bounding box center [320, 205] width 307 height 53
click at [212, 210] on div "button" at bounding box center [320, 203] width 307 height 21
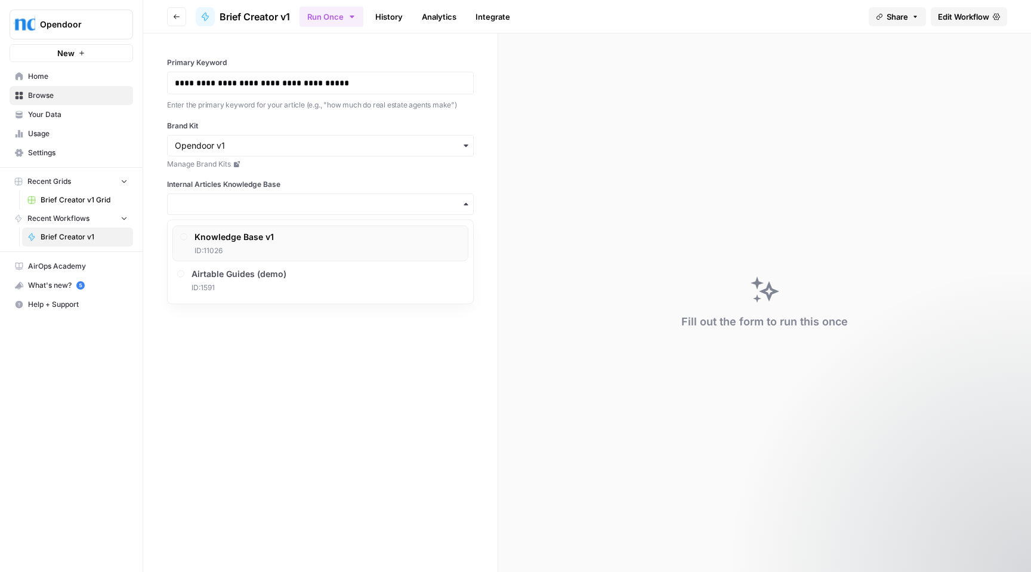
click at [239, 240] on span "Knowledge Base v1" at bounding box center [234, 237] width 79 height 12
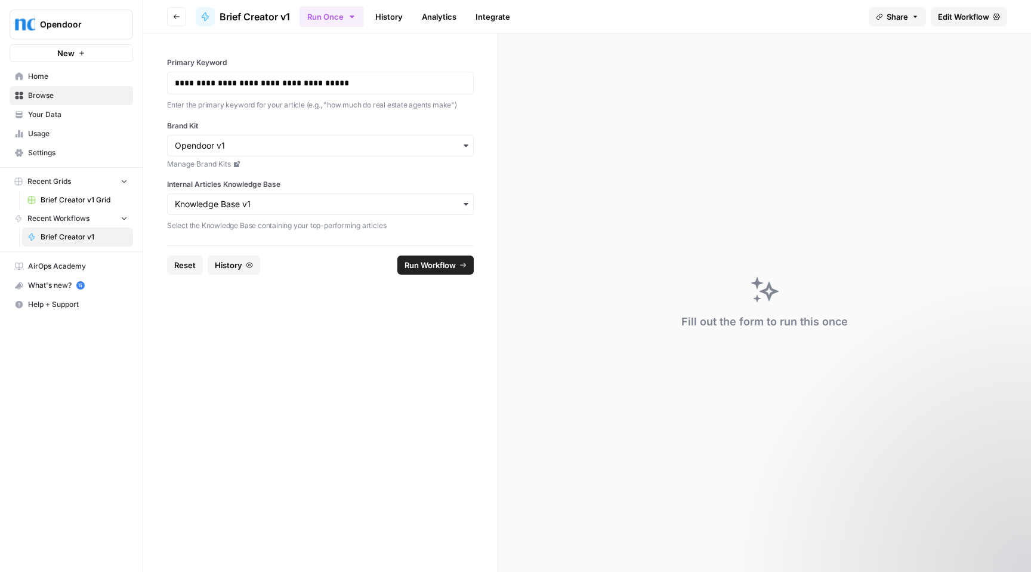
click at [441, 269] on span "Run Workflow" at bounding box center [430, 265] width 51 height 12
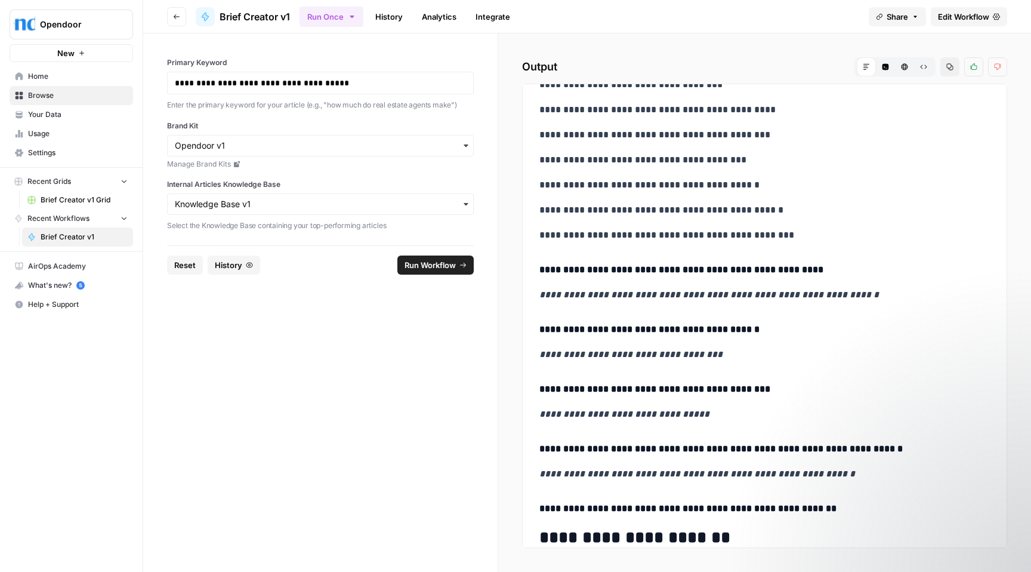
scroll to position [923, 0]
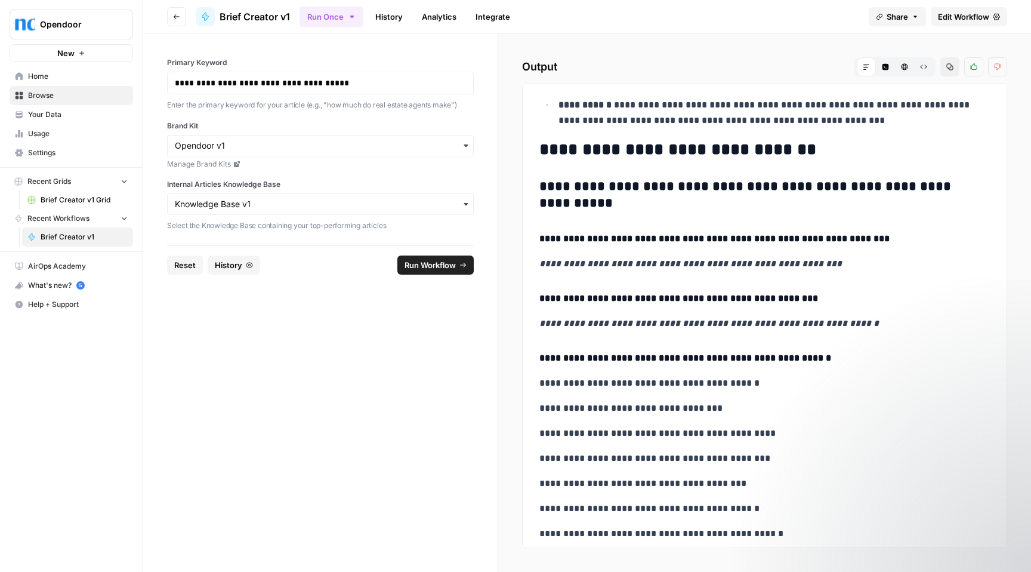
scroll to position [0, 0]
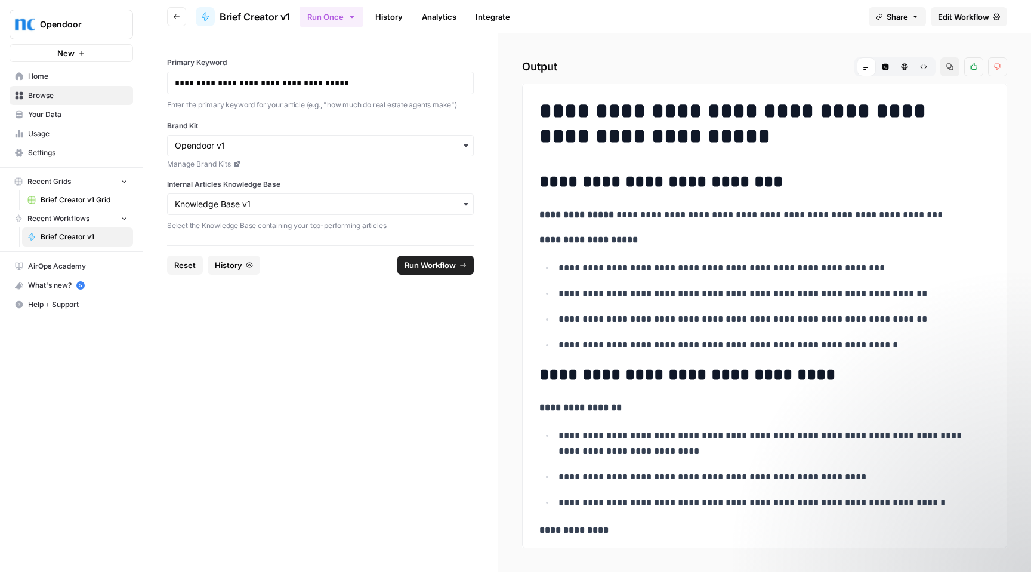
drag, startPoint x: 770, startPoint y: 544, endPoint x: 531, endPoint y: 113, distance: 493.3
click at [531, 113] on div "**********" at bounding box center [764, 316] width 485 height 464
copy div "**********"
